Goal: Find specific page/section: Find specific page/section

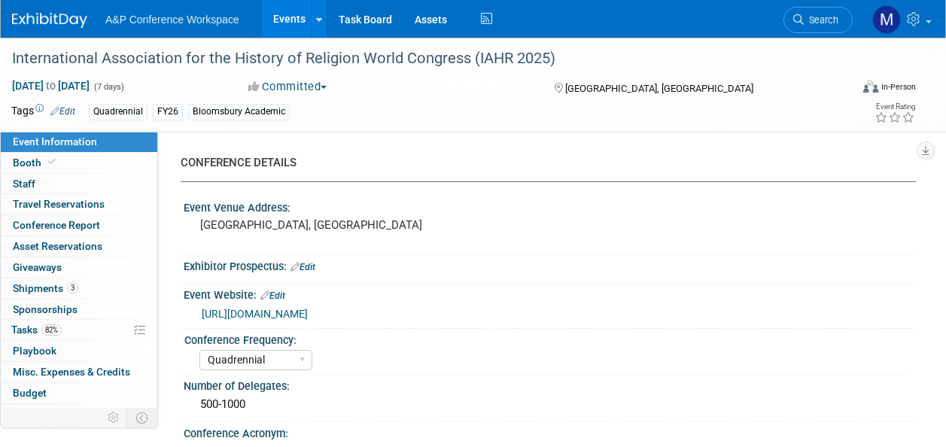
select select "Quadrennial"
select select "Level 2"
select select "In-Person Booth"
select select "Religious Studies"
select select "Bloomsbury Academic"
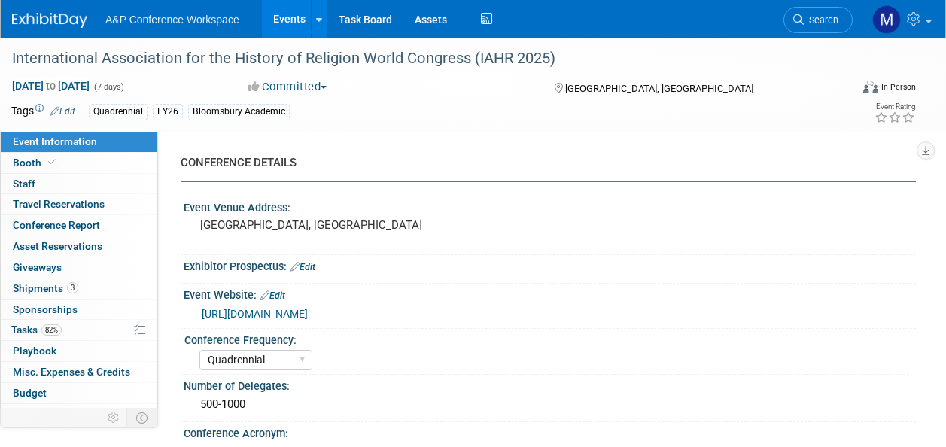
select select "[PERSON_NAME]"
select select "Networking/Commissioning"
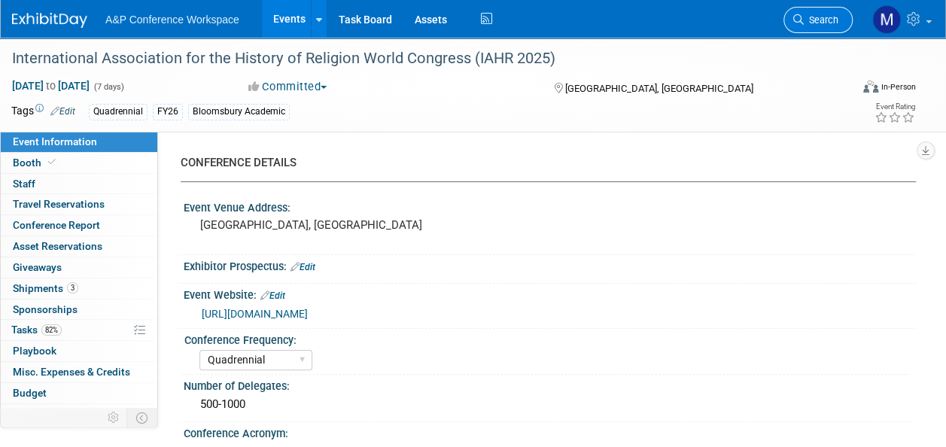
click at [818, 25] on span "Search" at bounding box center [821, 19] width 35 height 11
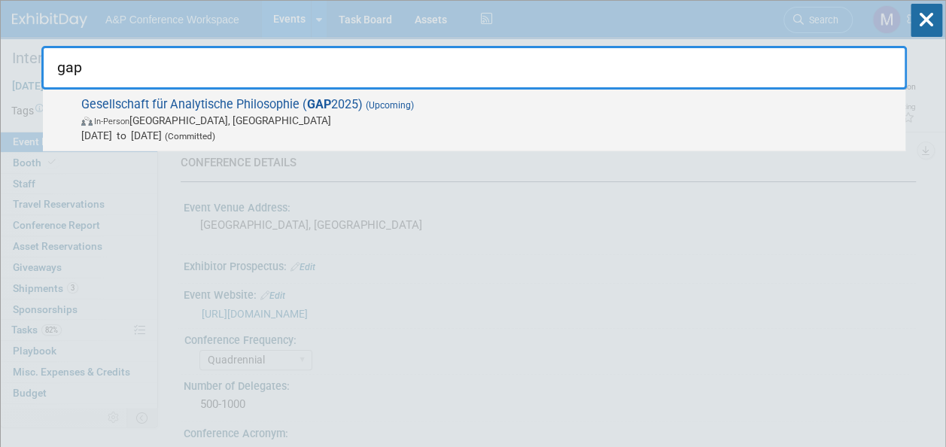
type input "gap"
click at [330, 110] on span "Gesellschaft für Analytische Philosophie ( GAP 2025) (Upcoming) In-Person [GEOG…" at bounding box center [487, 120] width 821 height 46
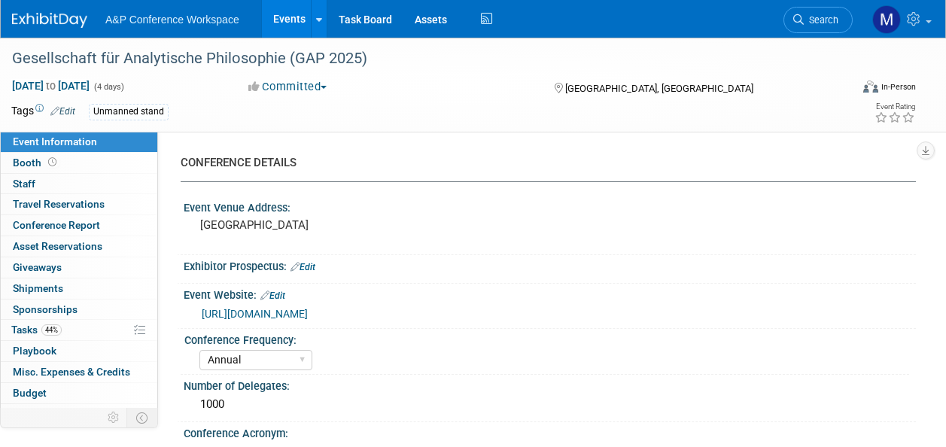
select select "Annual"
select select "Level 3"
select select "Unmanned Display"
select select "Philosophy"
select select "Bloomsbury Academic"
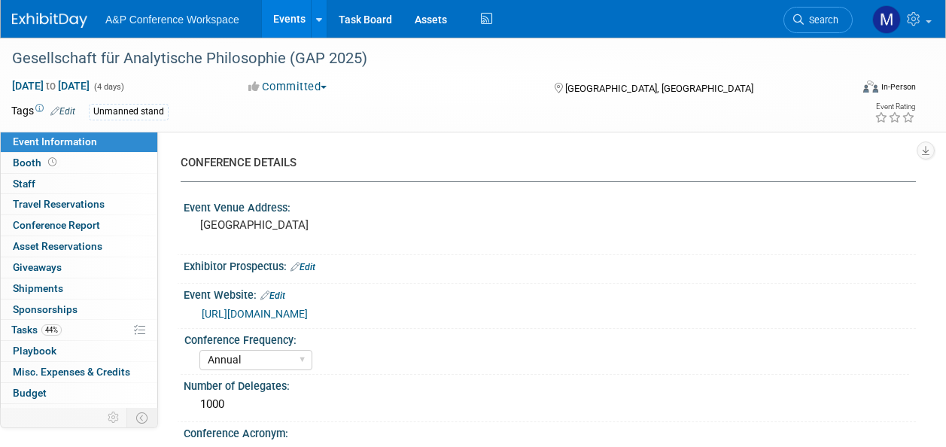
select select "[PERSON_NAME]"
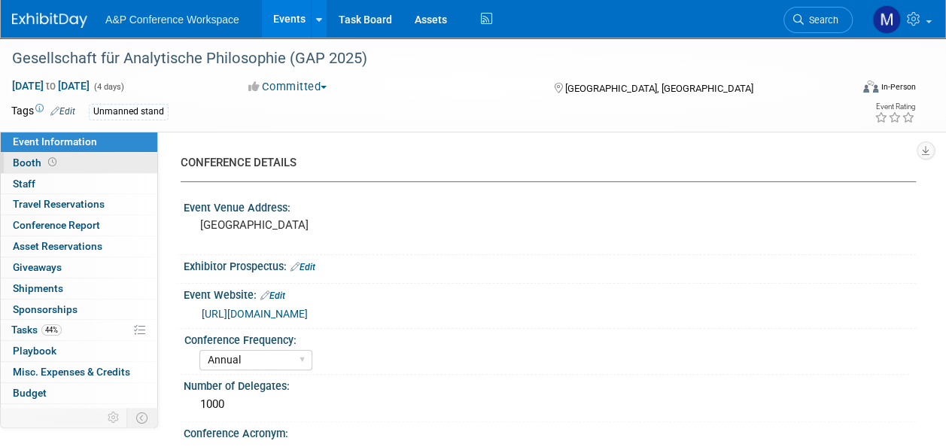
click at [55, 154] on link "Booth" at bounding box center [79, 163] width 157 height 20
select select "CUAP"
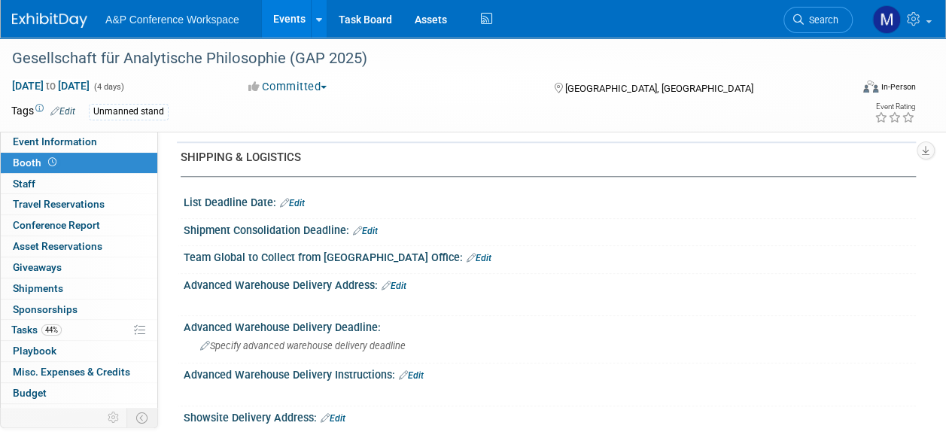
scroll to position [376, 0]
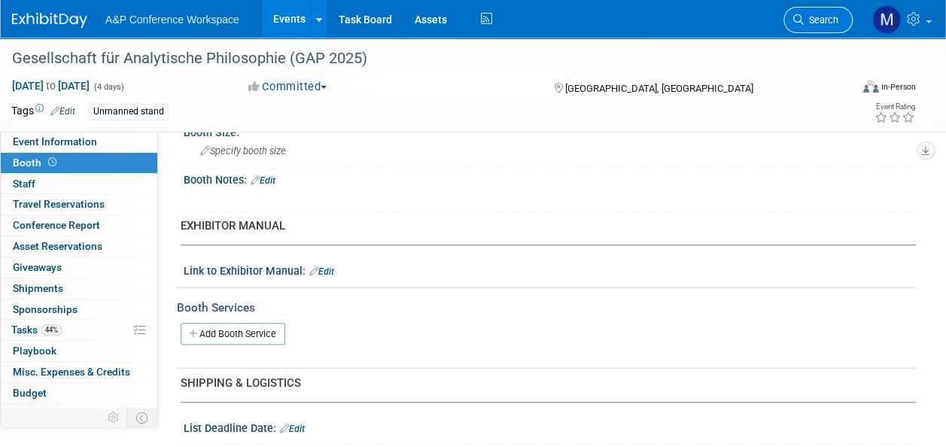
click at [804, 19] on span "Search" at bounding box center [821, 19] width 35 height 11
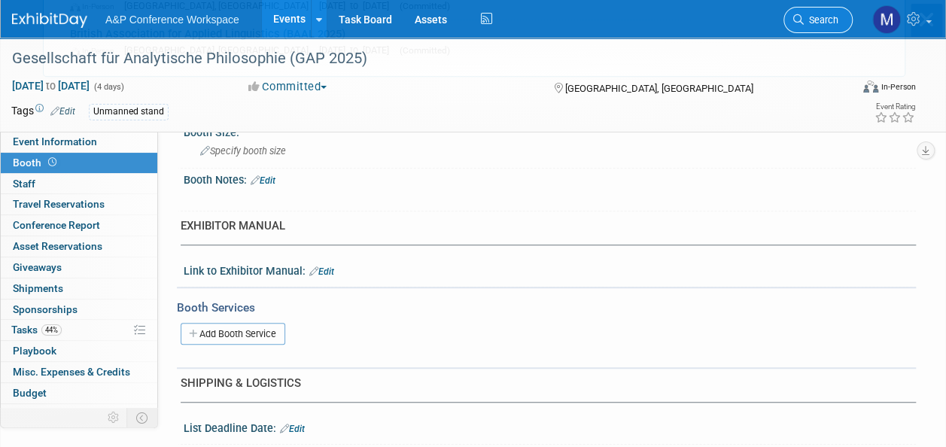
scroll to position [0, 0]
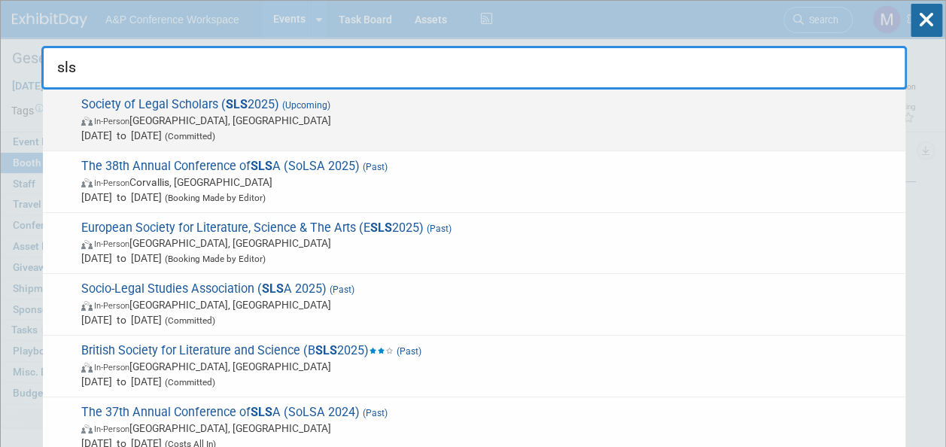
type input "sls"
click at [228, 116] on span "In-Person Leeds, United Kingdom" at bounding box center [489, 120] width 817 height 15
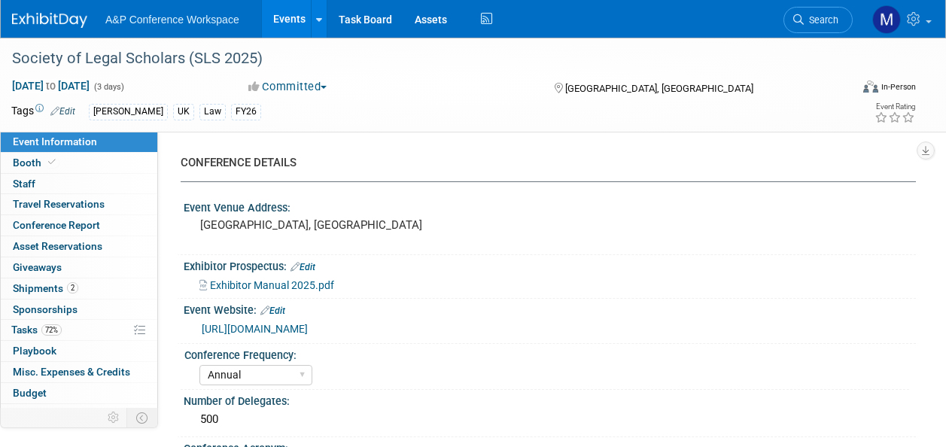
select select "Annual"
select select "Level 2"
select select "In-Person Booth"
select select "Law"
select select "[PERSON_NAME] Publishing"
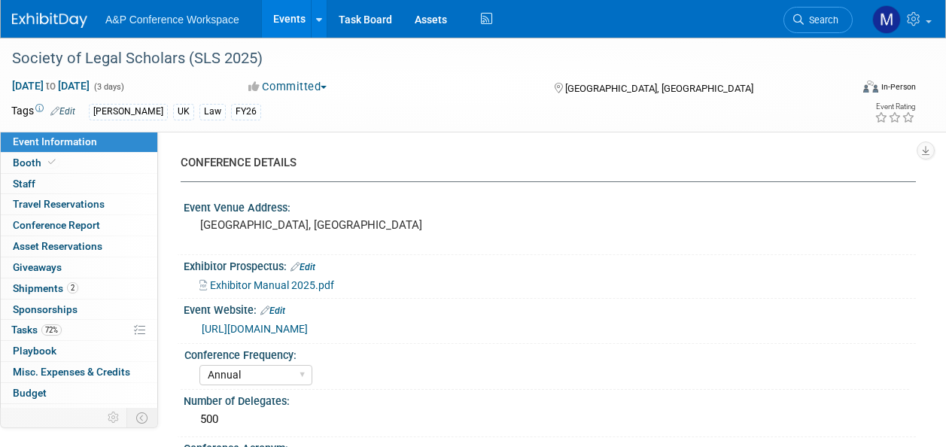
select select "[PERSON_NAME]"
select select "Ros Jubber"
select select "Networking/Commissioning"
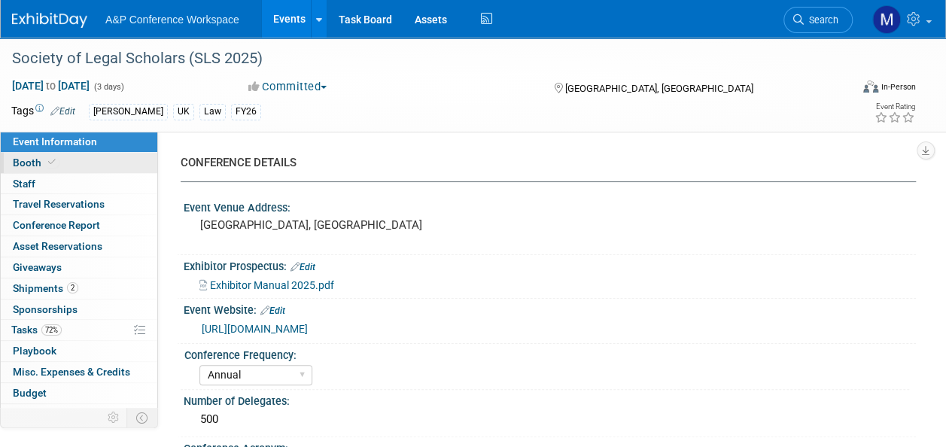
click at [64, 160] on link "Booth" at bounding box center [79, 163] width 157 height 20
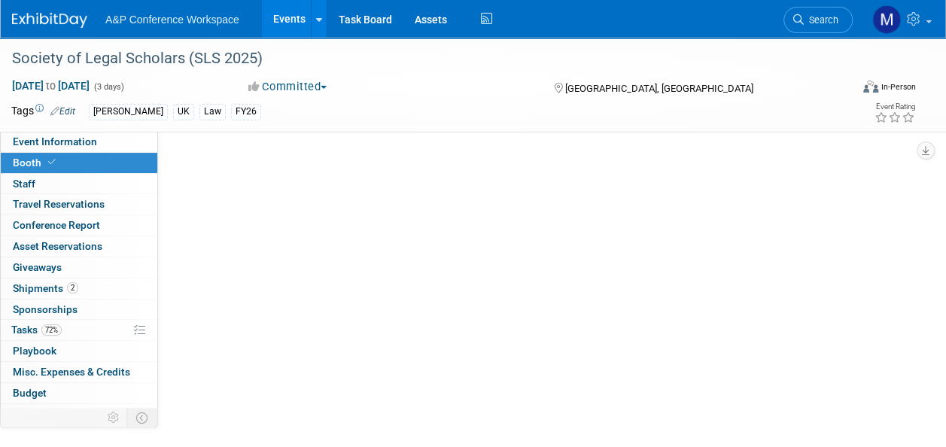
select select "[PERSON_NAME]"
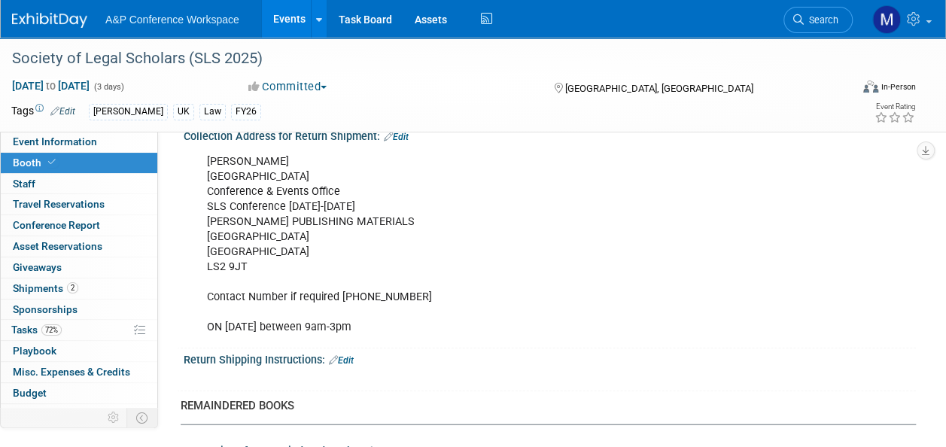
scroll to position [1581, 0]
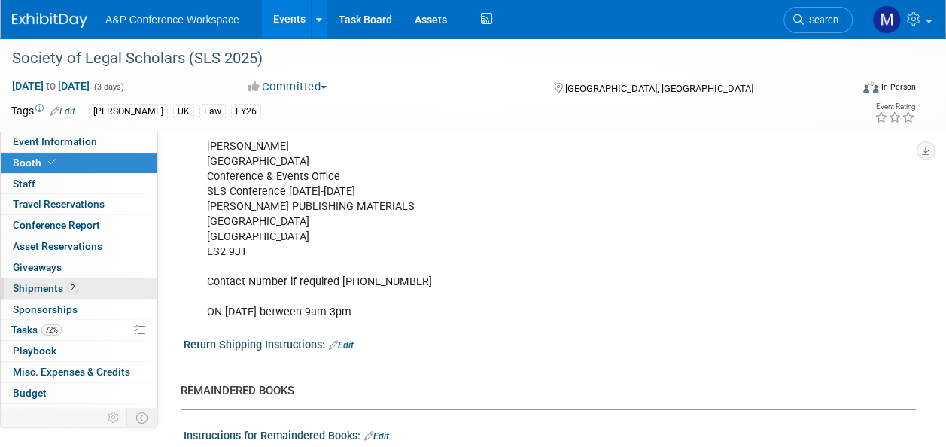
click at [102, 283] on link "2 Shipments 2" at bounding box center [79, 289] width 157 height 20
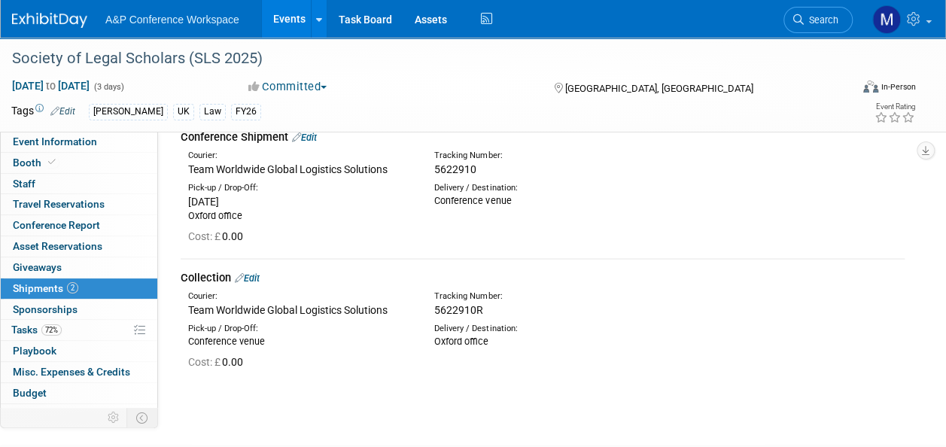
scroll to position [0, 0]
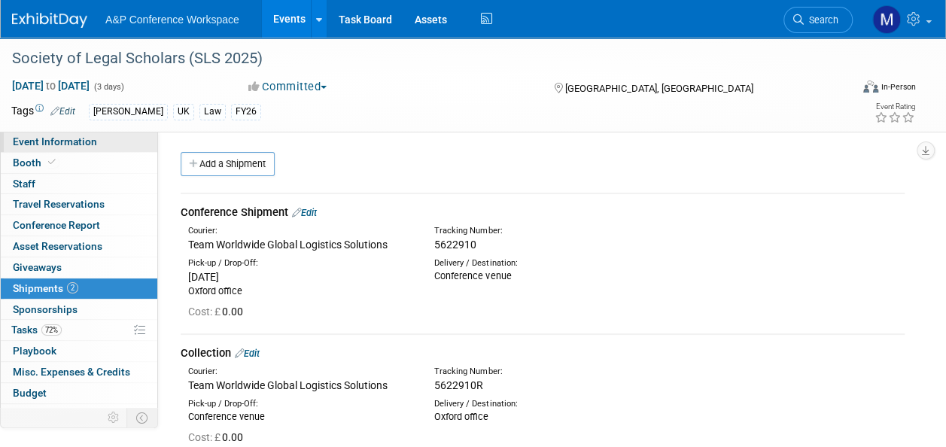
click at [115, 139] on link "Event Information" at bounding box center [79, 142] width 157 height 20
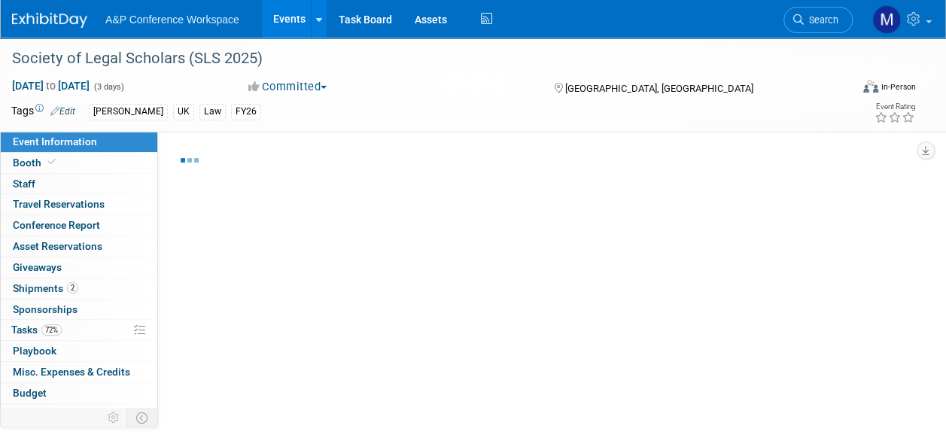
select select "Annual"
select select "Level 2"
select select "In-Person Booth"
select select "Law"
select select "[PERSON_NAME] Publishing"
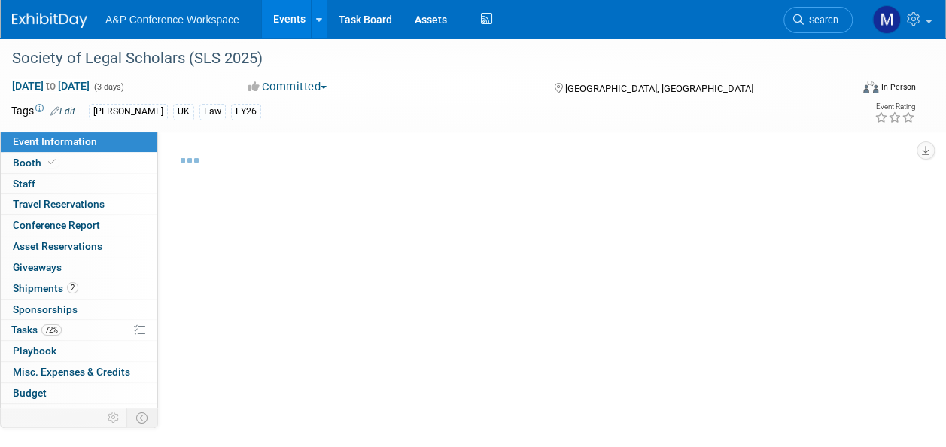
select select "[PERSON_NAME]"
select select "Ros Jubber"
select select "Networking/Commissioning"
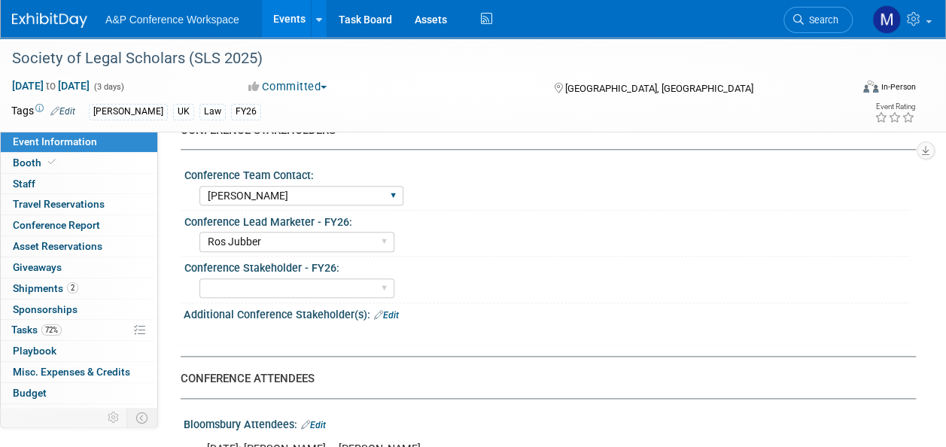
scroll to position [753, 0]
